Goal: Check status: Check status

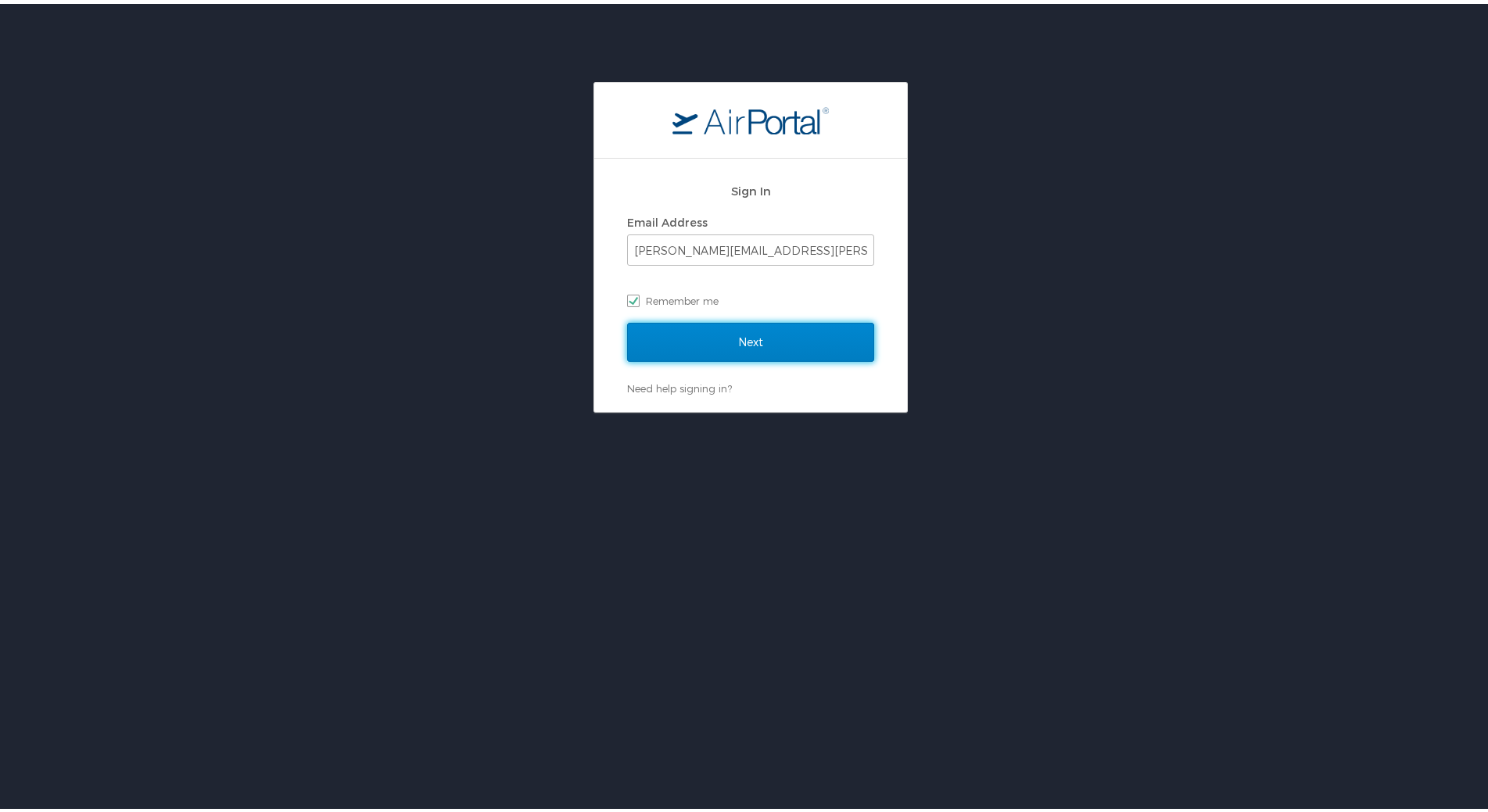
click at [687, 334] on input "Next" at bounding box center [751, 338] width 247 height 39
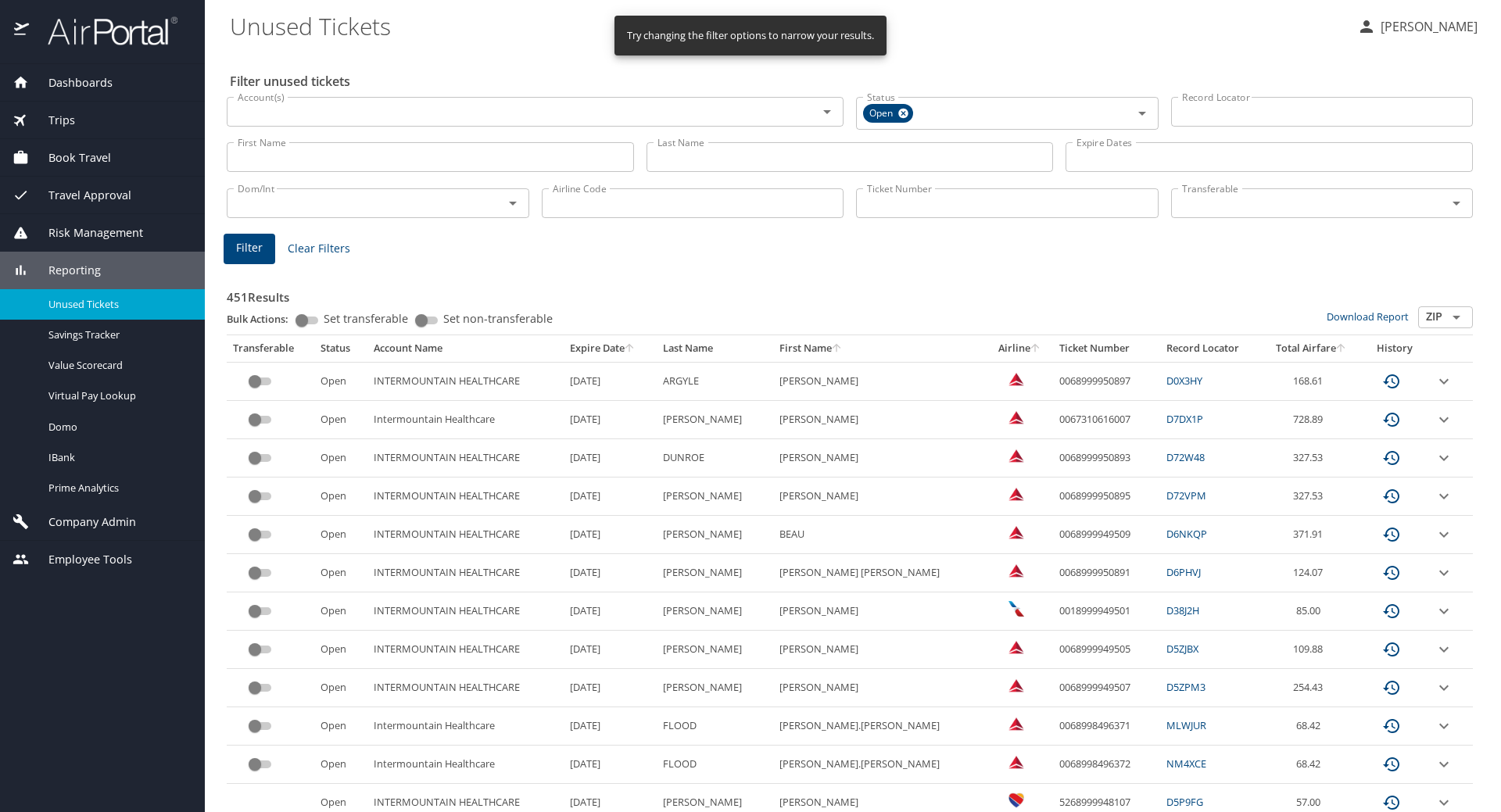
click at [723, 161] on input "Last Name" at bounding box center [850, 157] width 408 height 30
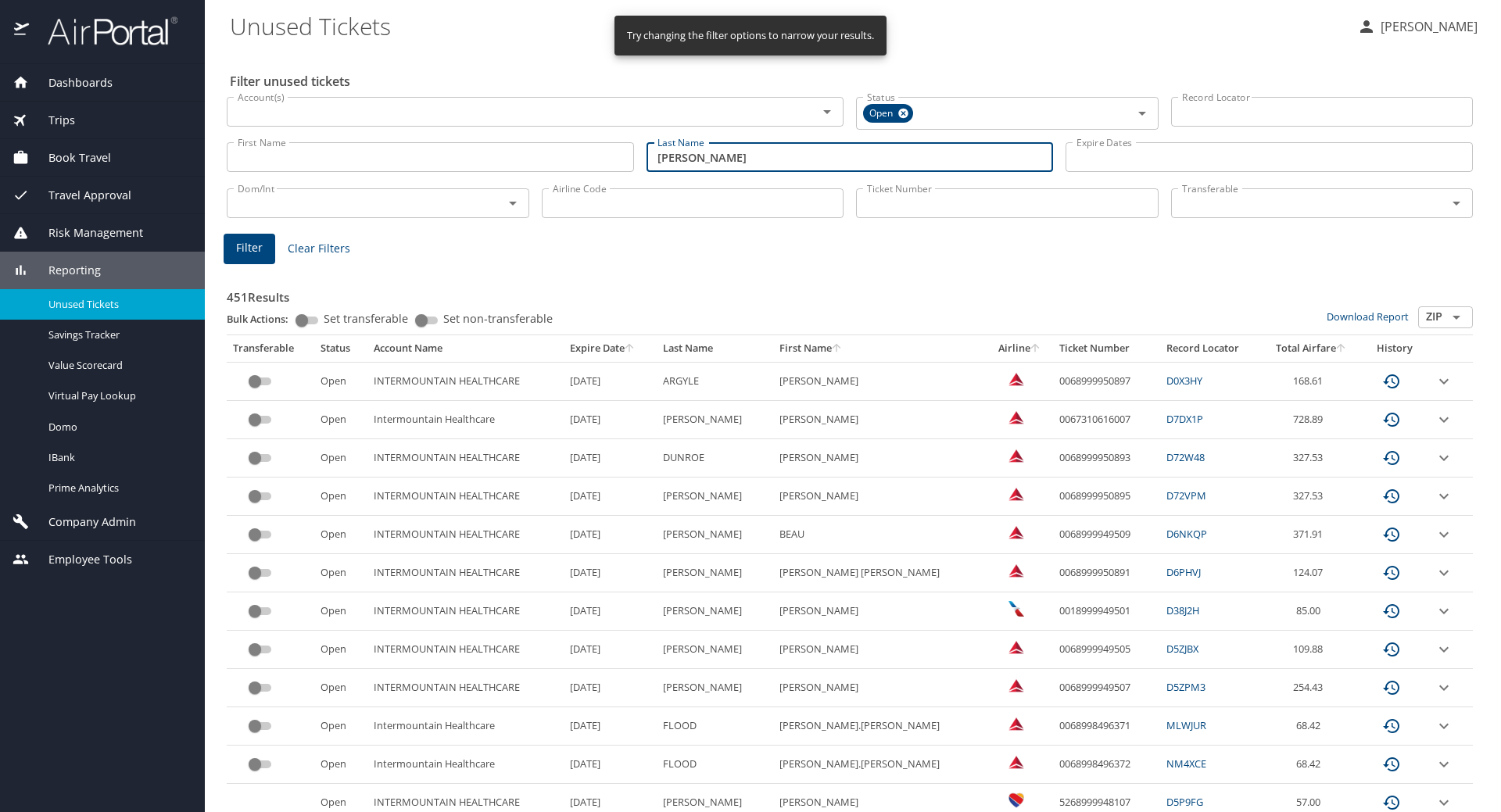
type input "[PERSON_NAME]"
click at [249, 246] on span "Filter" at bounding box center [250, 248] width 27 height 19
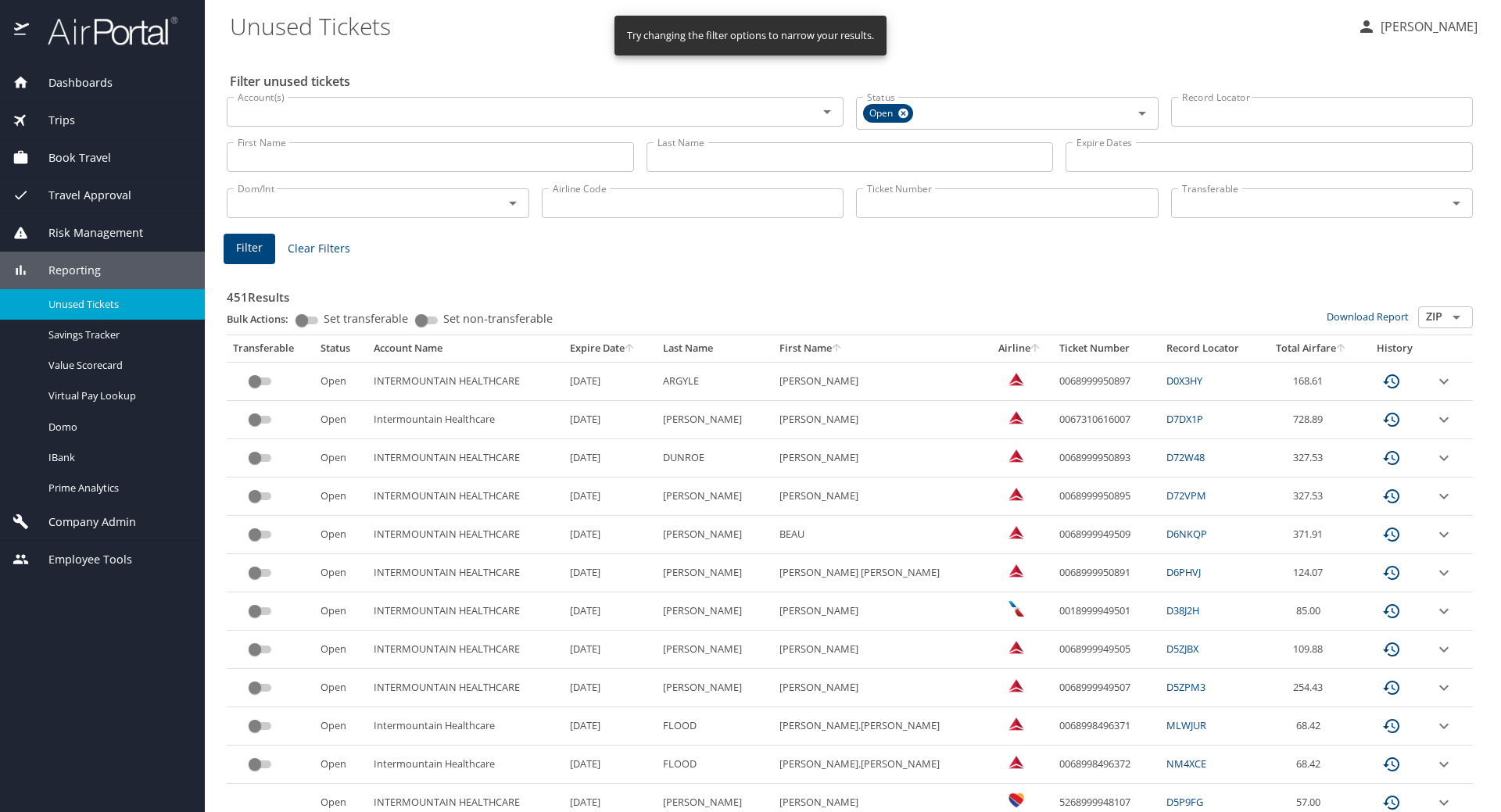
click at [706, 156] on input "Last Name" at bounding box center [850, 157] width 408 height 30
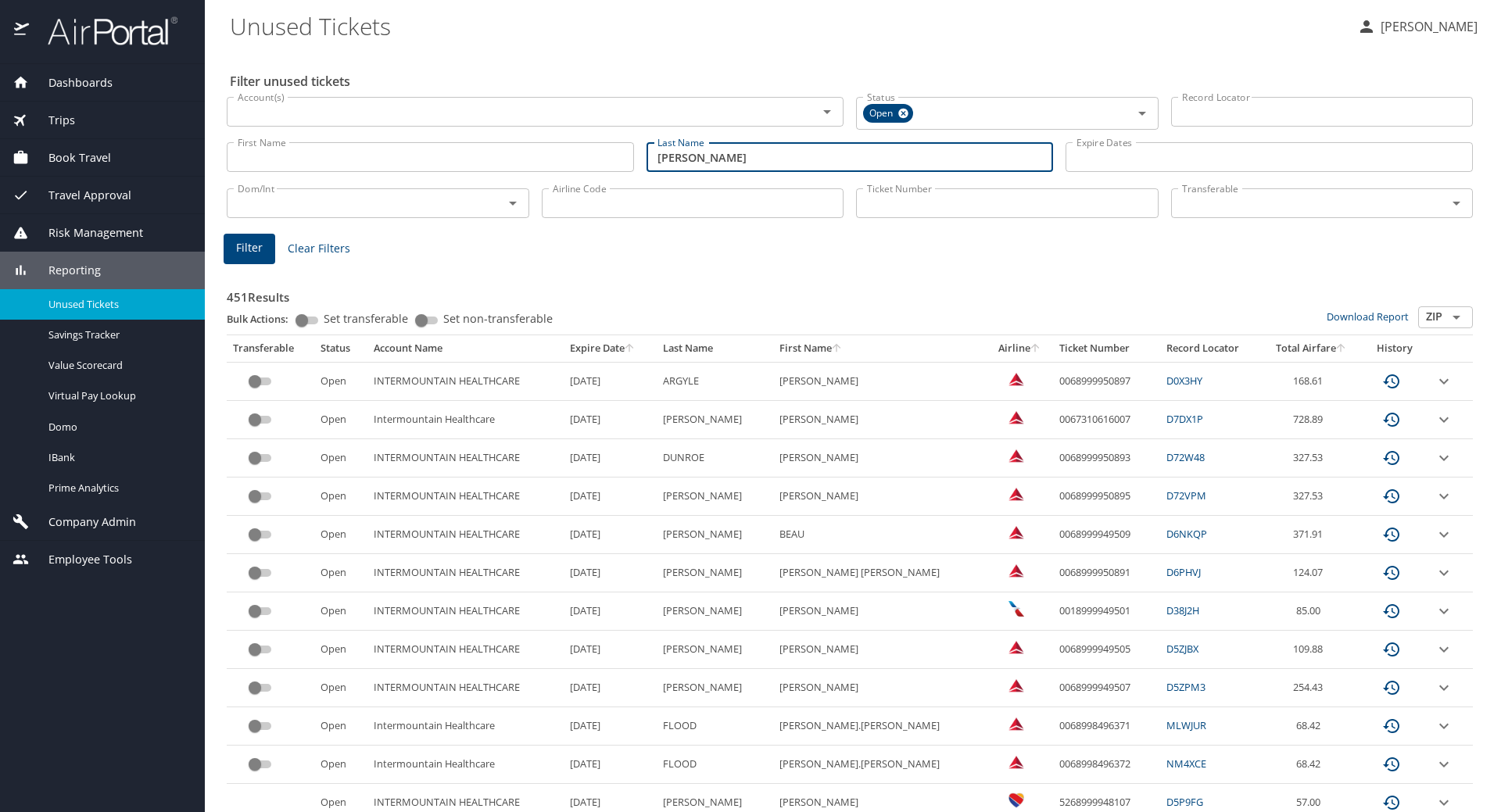
click at [246, 242] on span "Filter" at bounding box center [250, 248] width 27 height 19
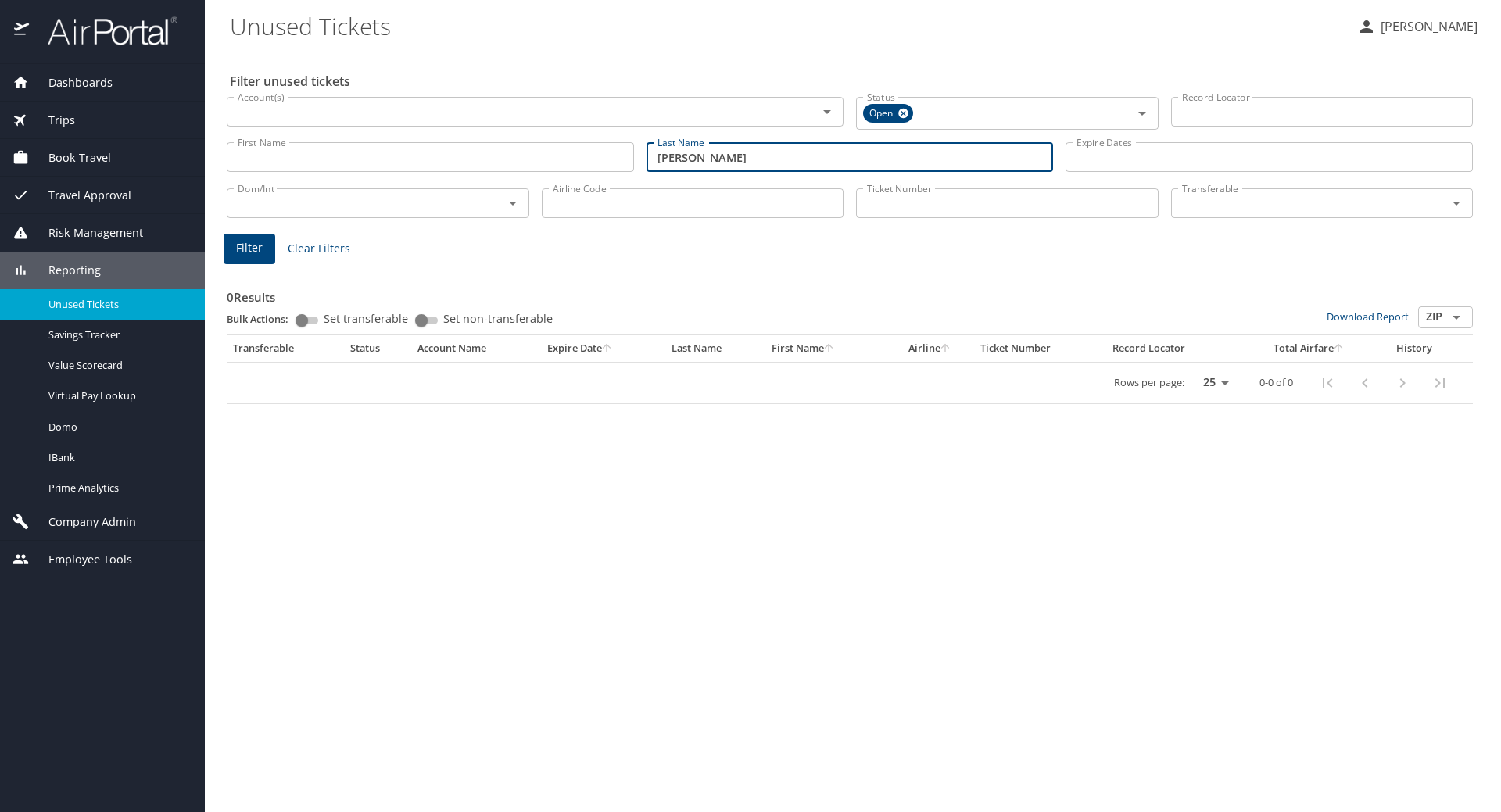
drag, startPoint x: 720, startPoint y: 157, endPoint x: 475, endPoint y: 152, distance: 245.1
click at [475, 152] on div "First Name First Name Last Name [PERSON_NAME] Last Name Expire Dates Expire Dat…" at bounding box center [850, 157] width 1259 height 56
type input "[PERSON_NAME]"
click at [246, 240] on span "Filter" at bounding box center [250, 248] width 27 height 19
